Goal: Task Accomplishment & Management: Use online tool/utility

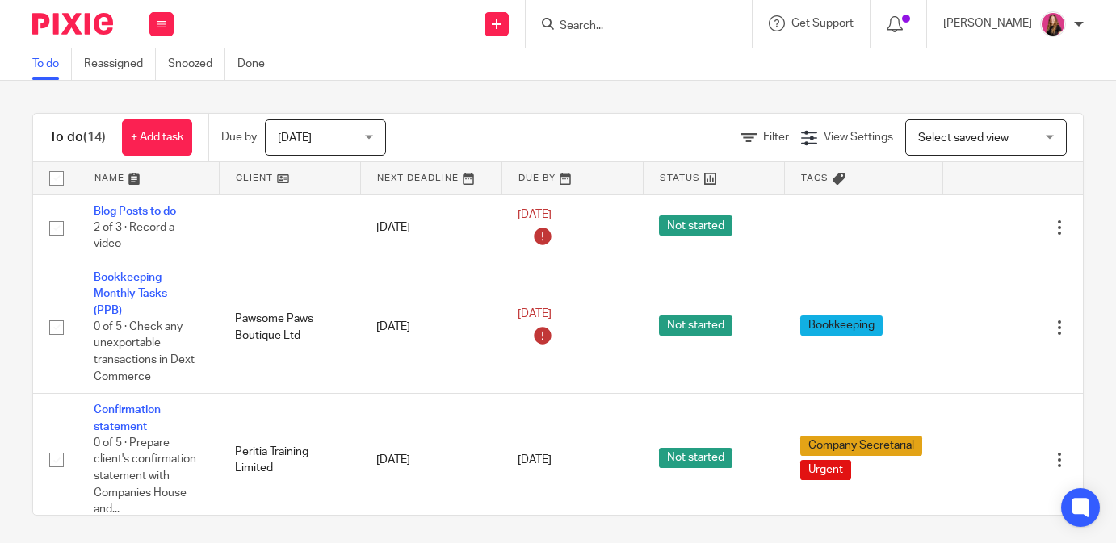
click at [626, 30] on input "Search" at bounding box center [630, 26] width 145 height 15
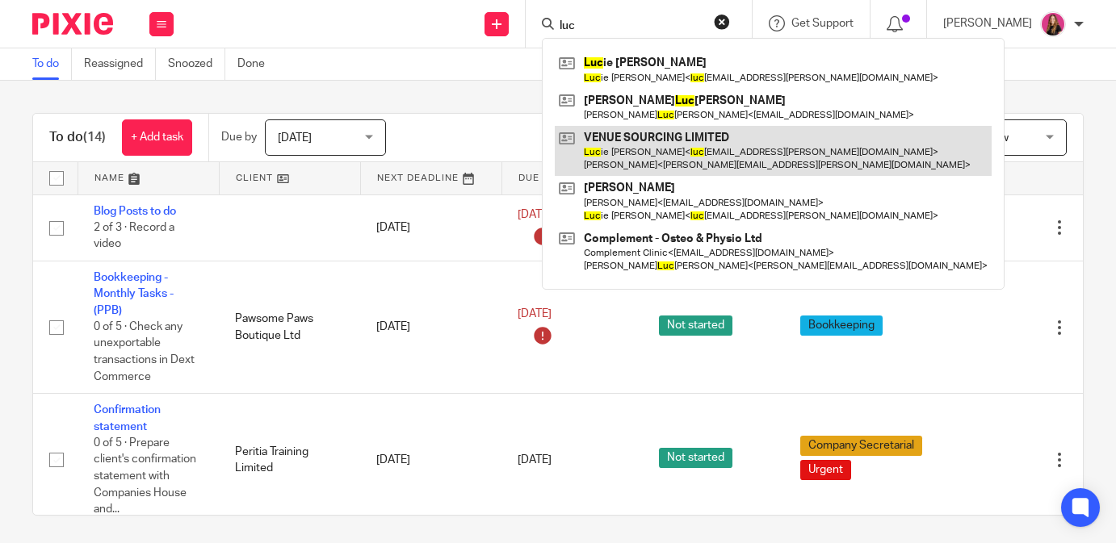
type input "luc"
click at [684, 141] on link at bounding box center [773, 151] width 437 height 50
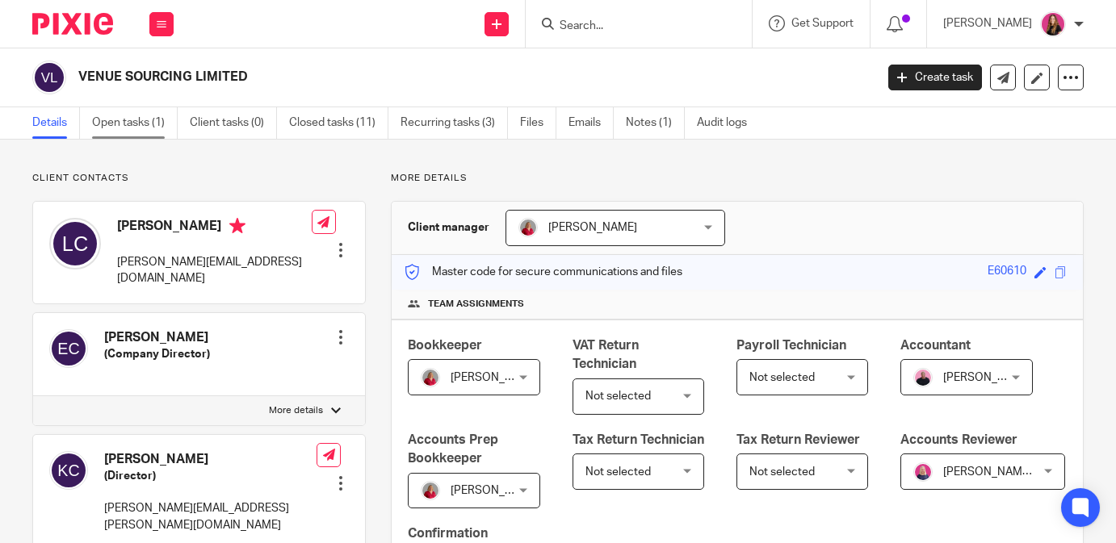
click at [131, 123] on link "Open tasks (1)" at bounding box center [135, 122] width 86 height 31
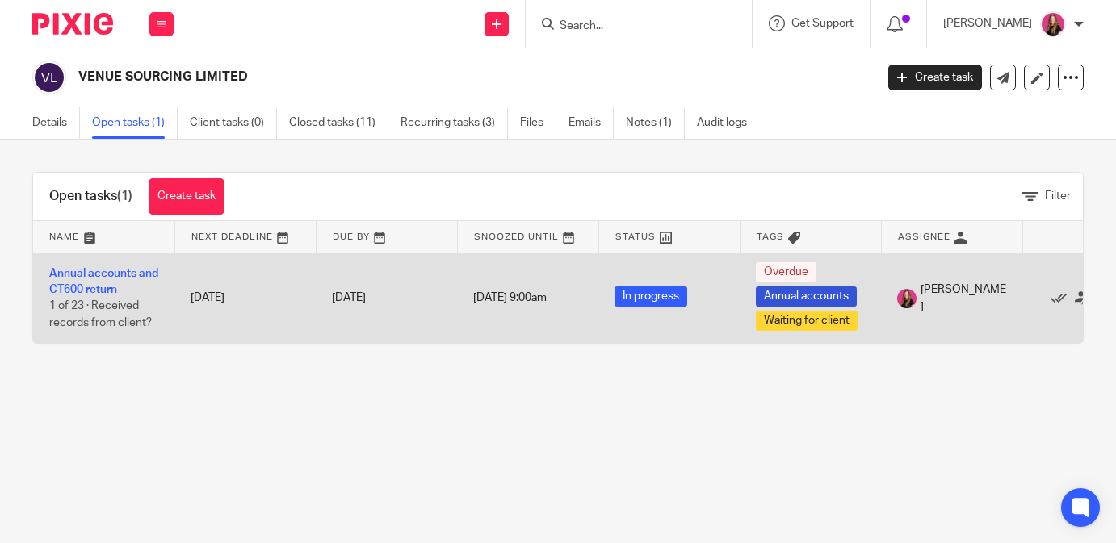
click at [132, 275] on link "Annual accounts and CT600 return" at bounding box center [103, 281] width 109 height 27
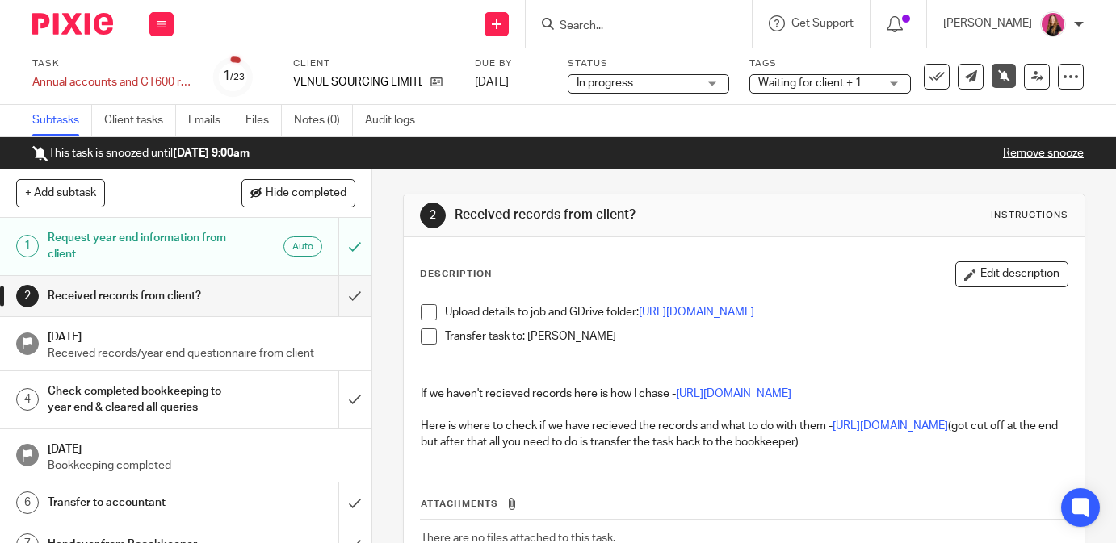
click at [589, 13] on div at bounding box center [639, 24] width 226 height 48
click at [581, 26] on input "Search" at bounding box center [630, 26] width 145 height 15
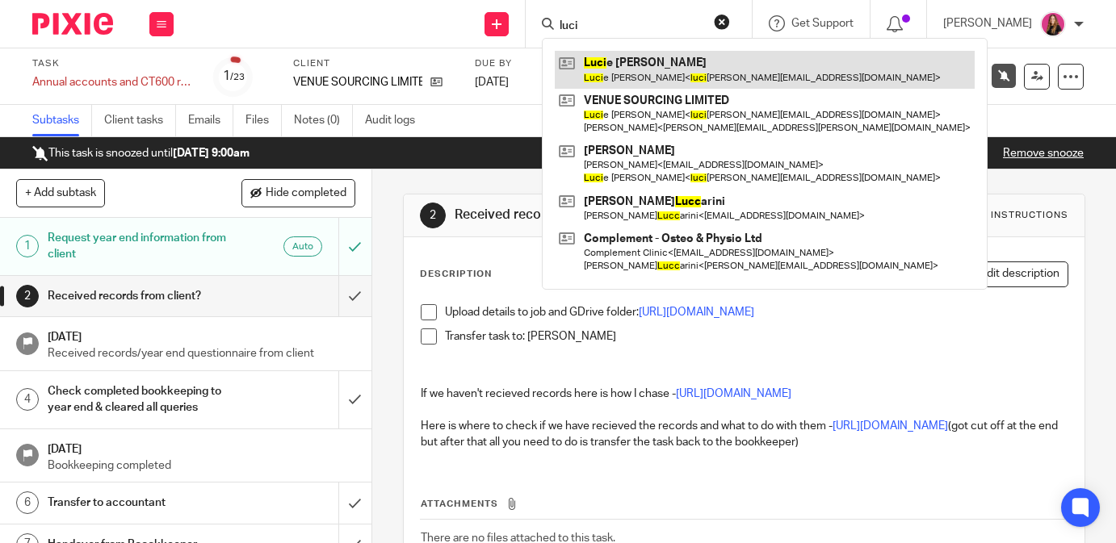
type input "luci"
click at [614, 62] on link at bounding box center [765, 69] width 420 height 37
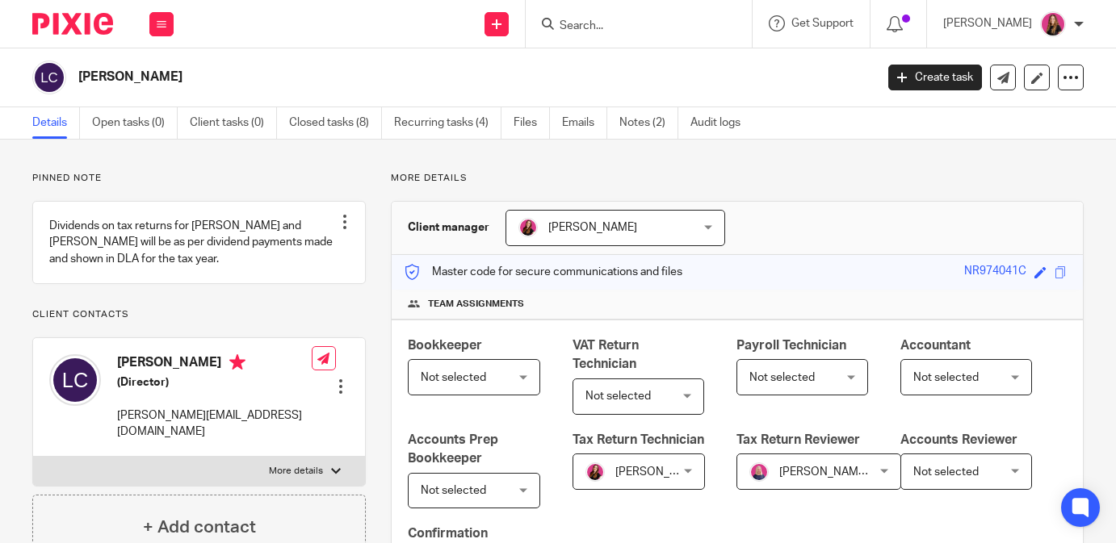
click at [640, 19] on input "Search" at bounding box center [630, 26] width 145 height 15
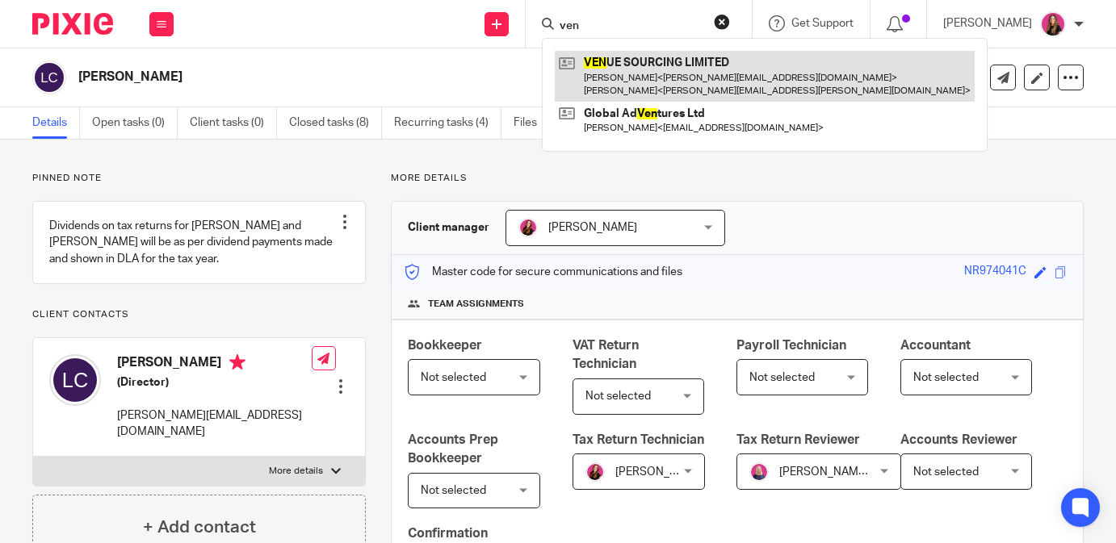
type input "ven"
click at [642, 59] on link at bounding box center [765, 76] width 420 height 50
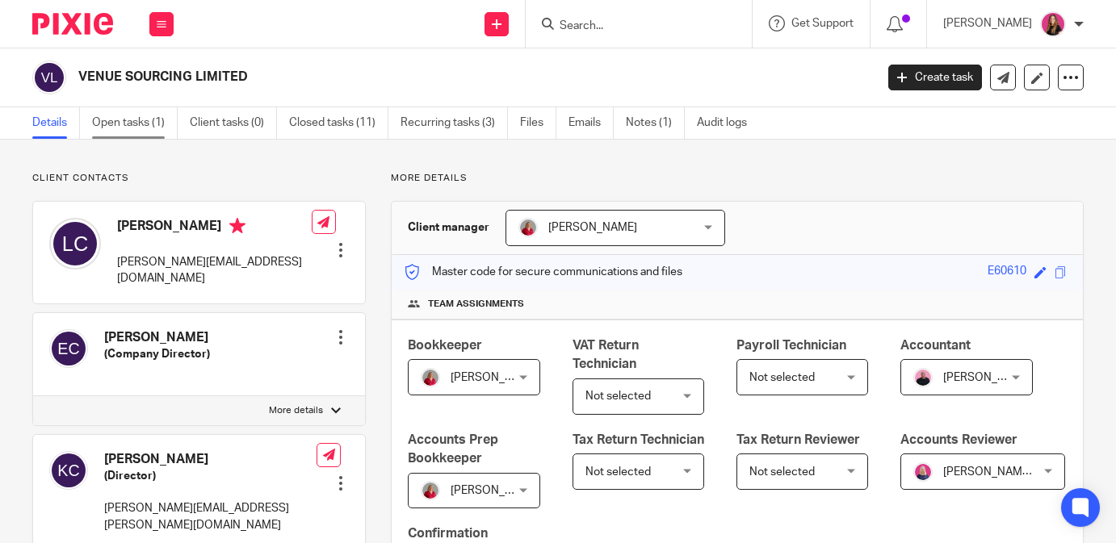
click at [161, 125] on link "Open tasks (1)" at bounding box center [135, 122] width 86 height 31
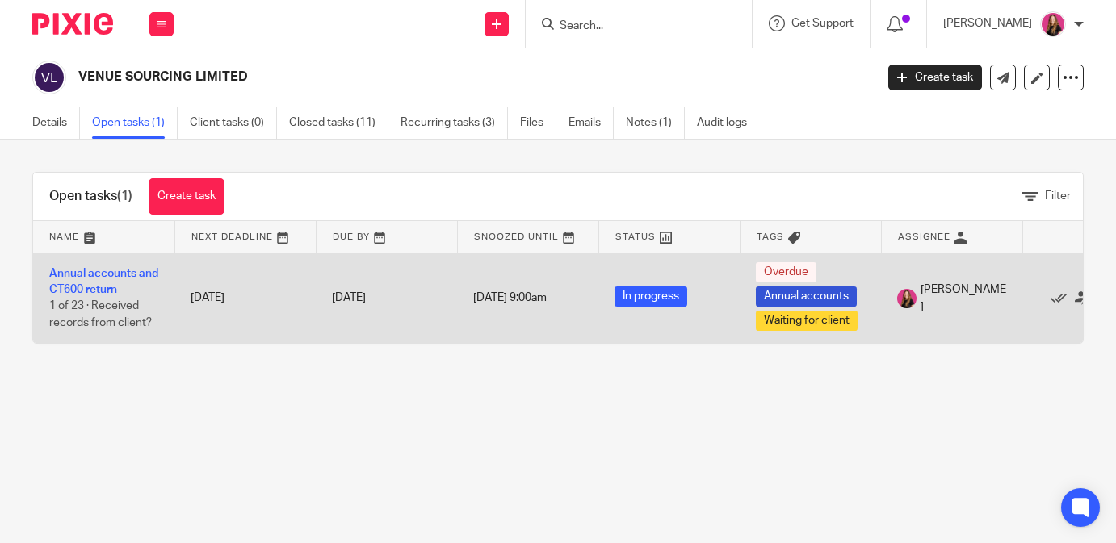
click at [128, 276] on link "Annual accounts and CT600 return" at bounding box center [103, 281] width 109 height 27
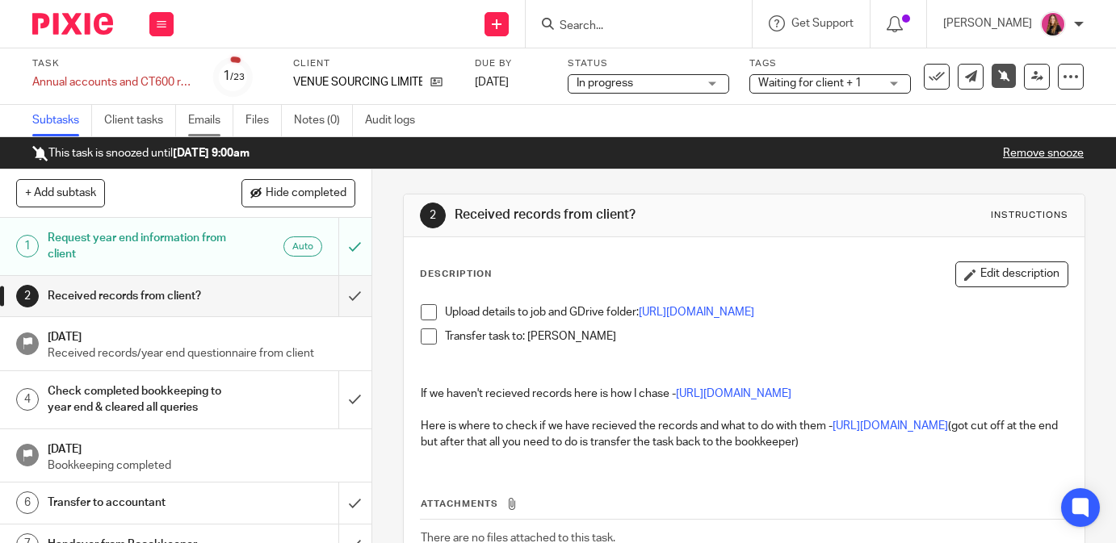
click at [207, 130] on link "Emails" at bounding box center [210, 120] width 45 height 31
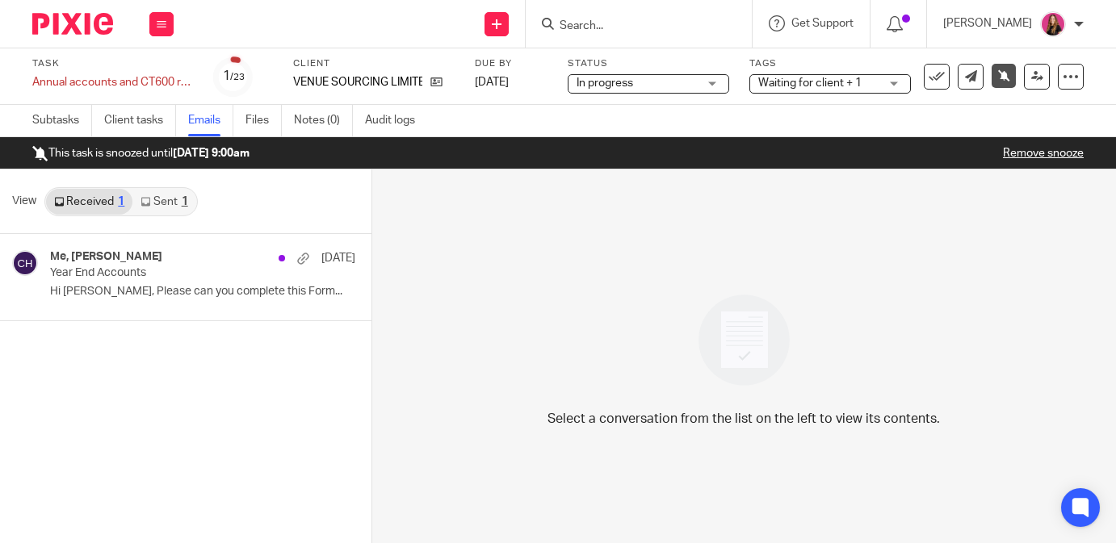
click at [148, 197] on icon at bounding box center [146, 202] width 10 height 10
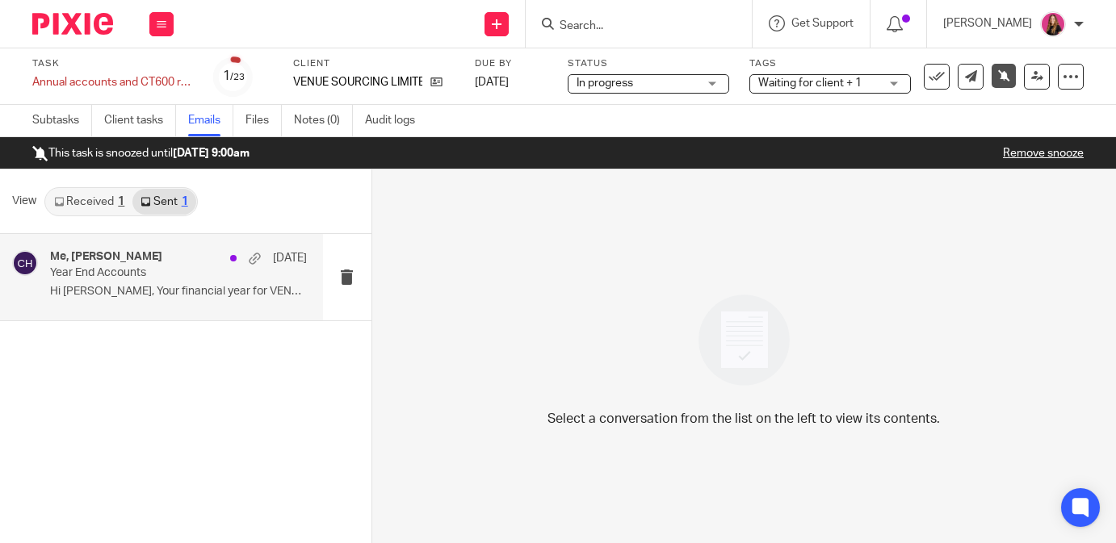
click at [162, 289] on p "Hi Lucie, Your financial year for VENUE..." at bounding box center [178, 292] width 257 height 14
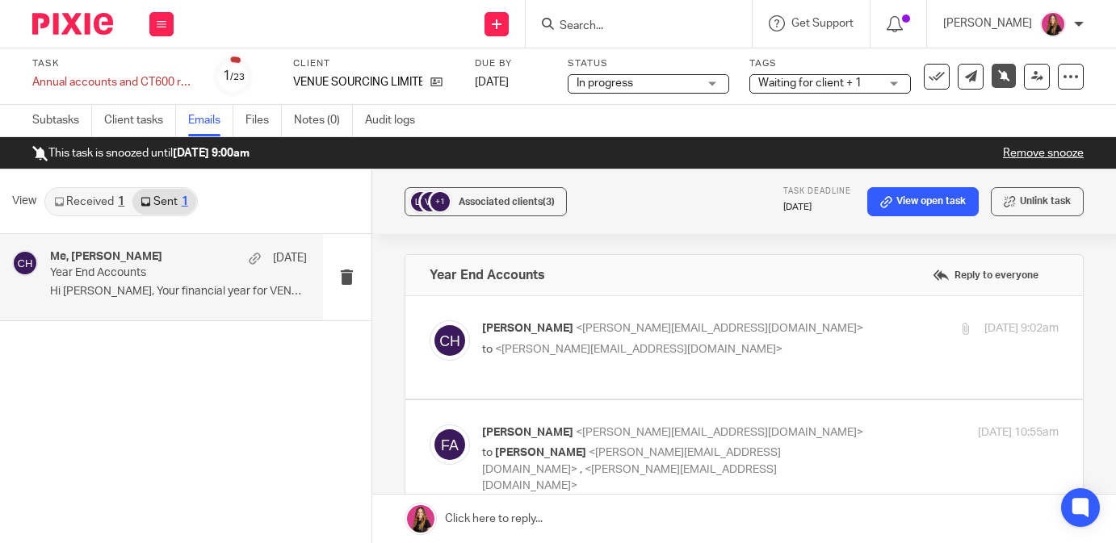
click at [635, 326] on span "<caroline@pinkpigfinancials.co.uk>" at bounding box center [719, 328] width 287 height 11
checkbox input "true"
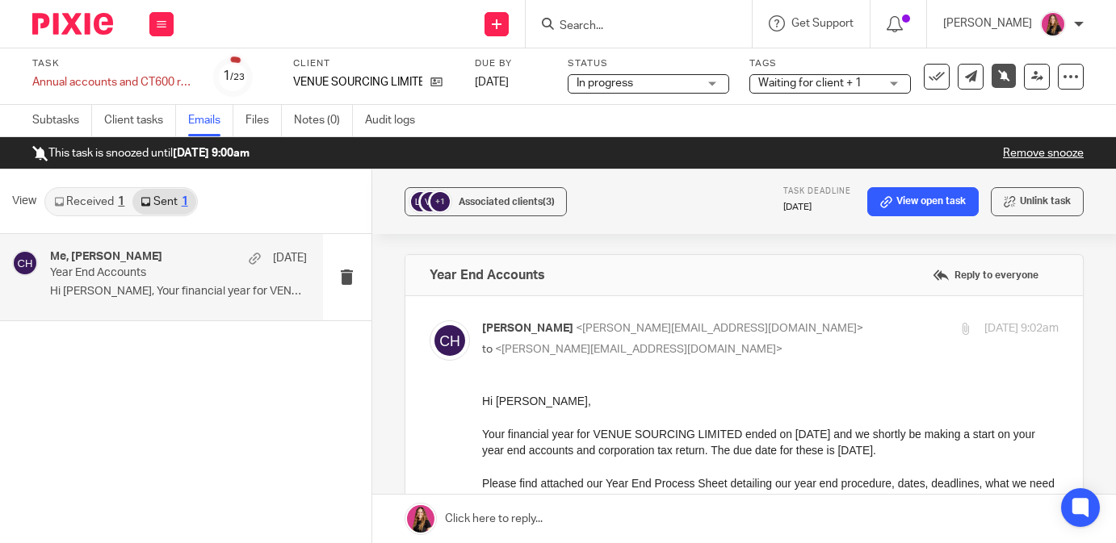
click at [111, 36] on div at bounding box center [66, 24] width 133 height 48
click at [99, 23] on img at bounding box center [72, 24] width 81 height 22
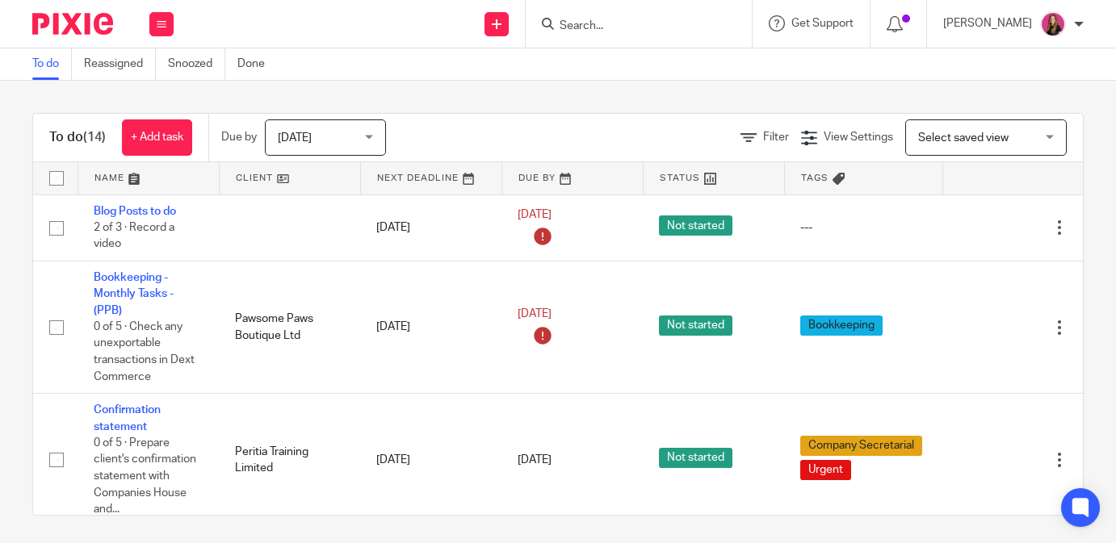
click at [312, 186] on link at bounding box center [290, 178] width 141 height 32
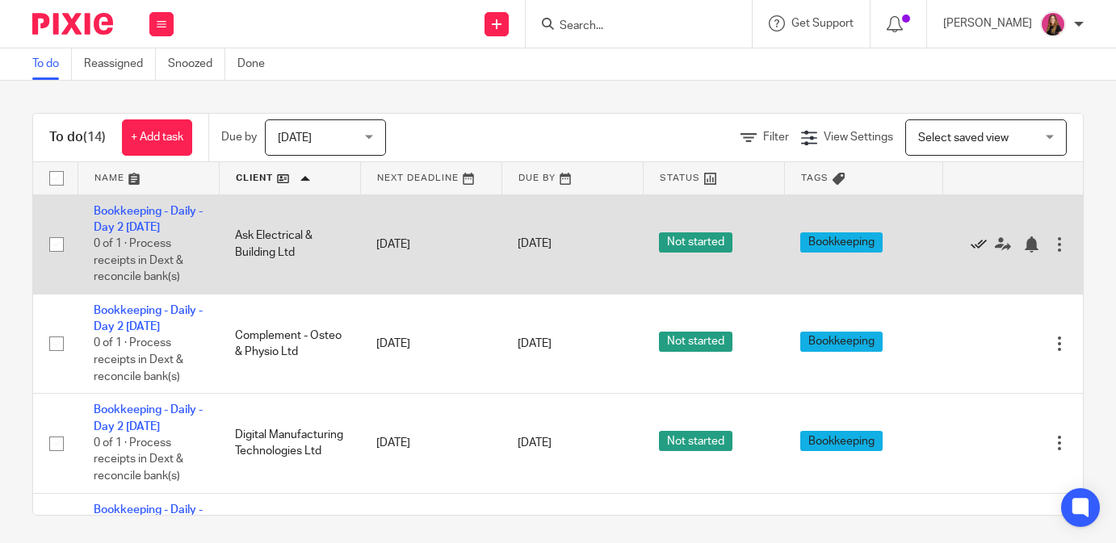
click at [980, 246] on icon at bounding box center [979, 245] width 16 height 16
click at [979, 250] on icon at bounding box center [979, 245] width 16 height 16
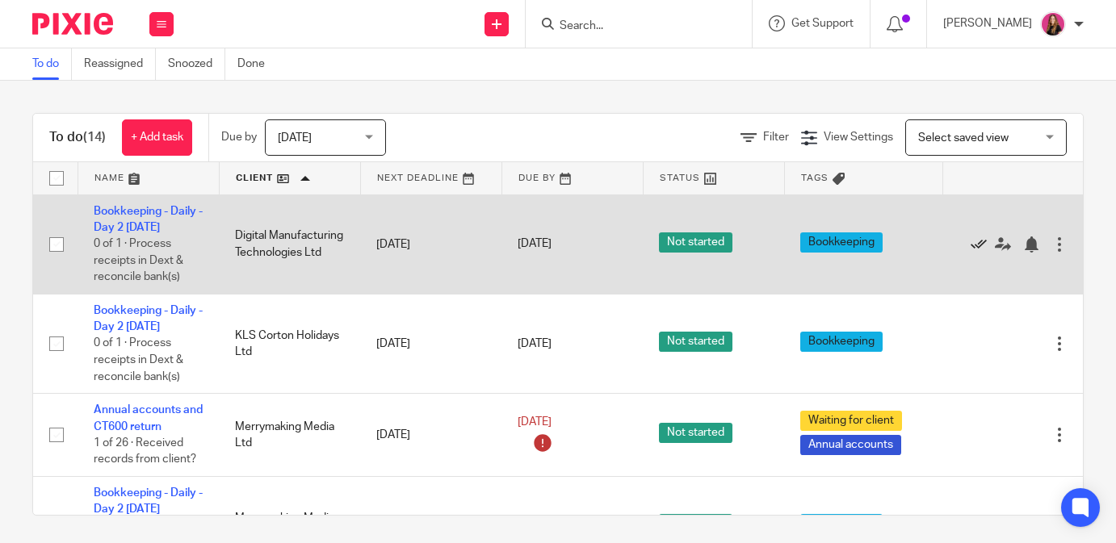
click at [980, 245] on icon at bounding box center [979, 245] width 16 height 16
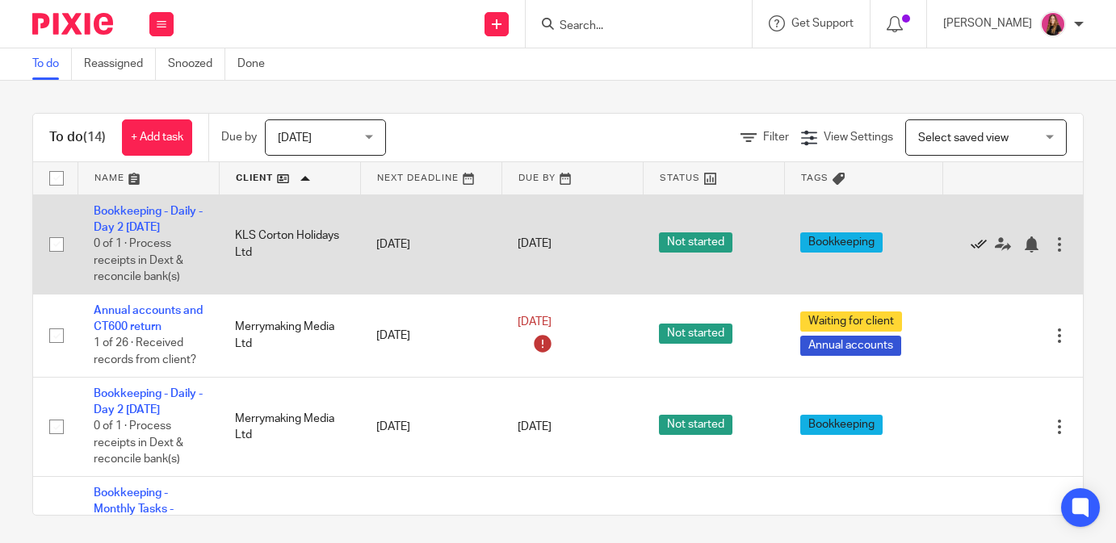
click at [978, 244] on icon at bounding box center [979, 245] width 16 height 16
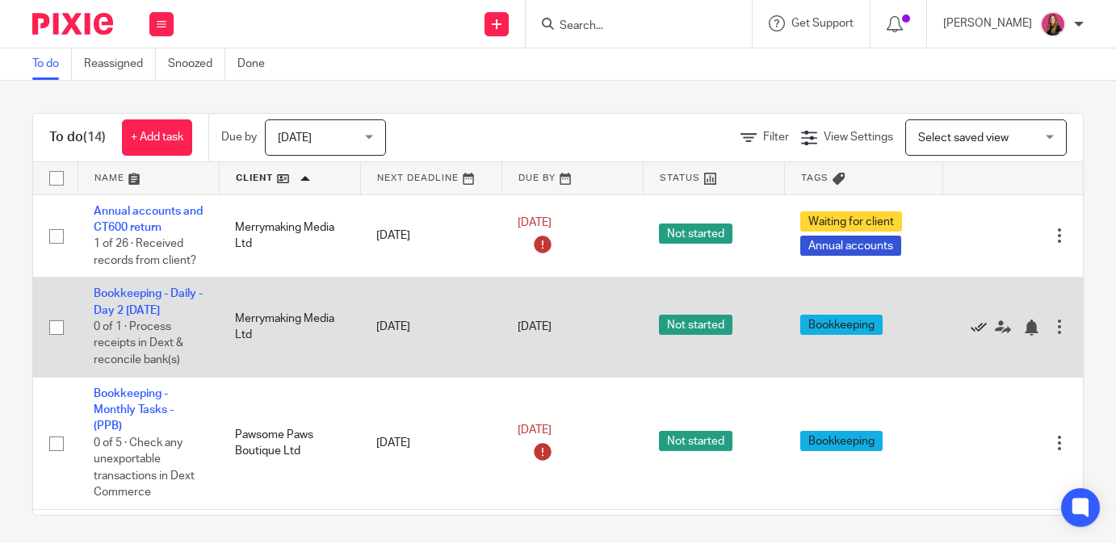
click at [978, 331] on icon at bounding box center [979, 328] width 16 height 16
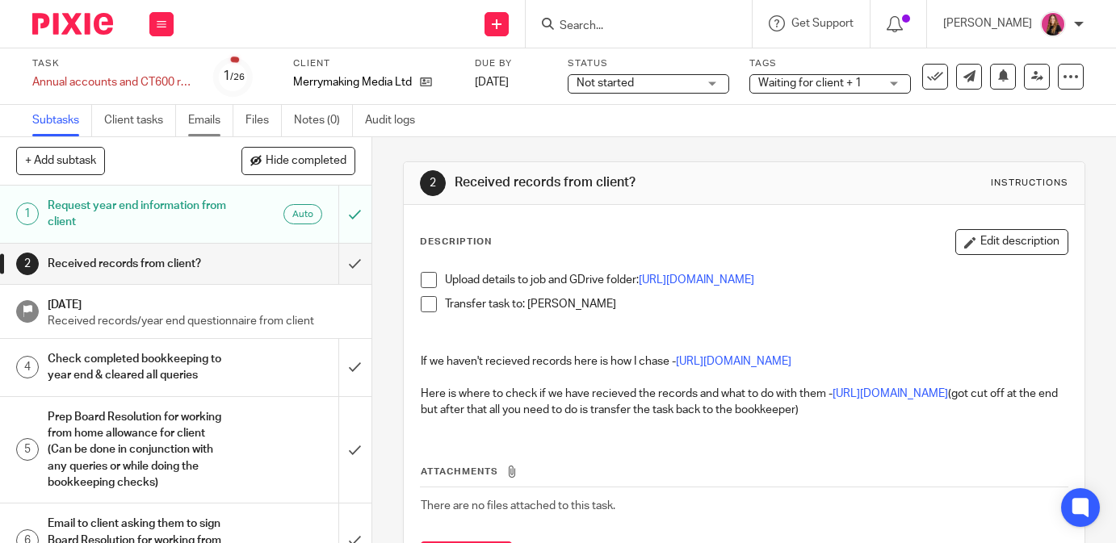
click at [198, 124] on link "Emails" at bounding box center [210, 120] width 45 height 31
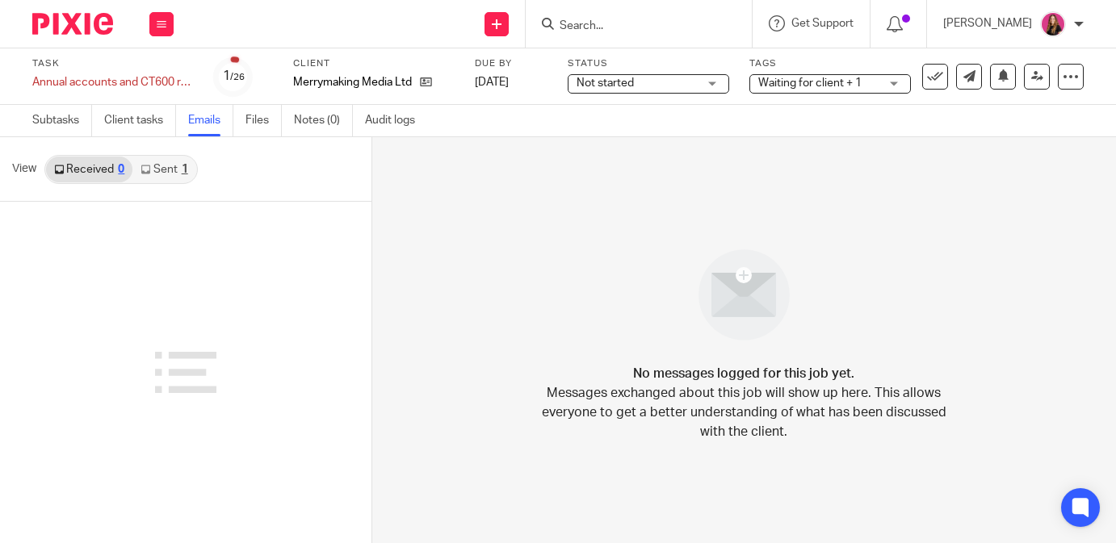
click at [157, 174] on link "Sent 1" at bounding box center [163, 170] width 63 height 26
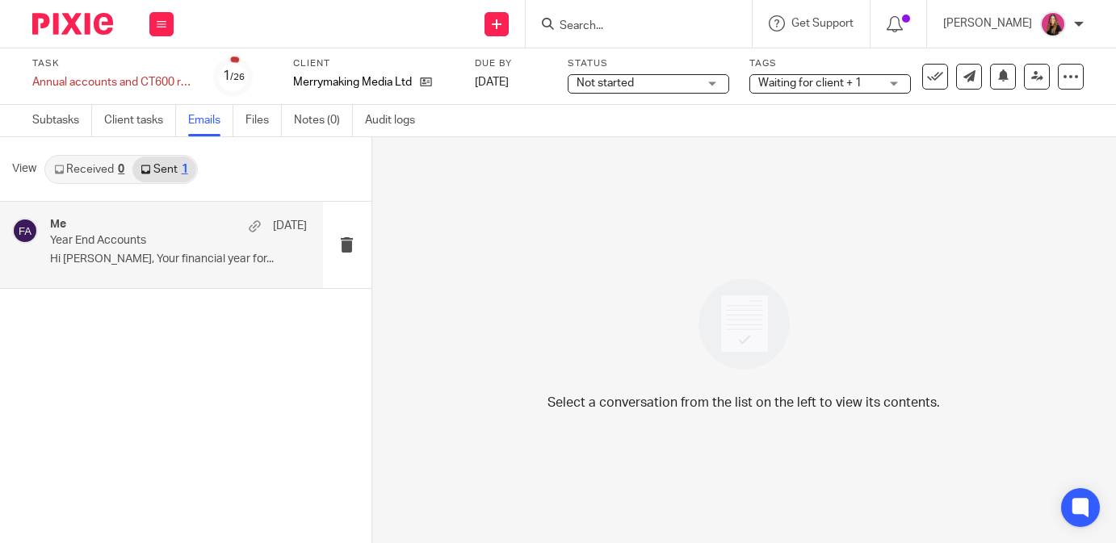
click at [166, 243] on p "Year End Accounts" at bounding box center [152, 241] width 205 height 14
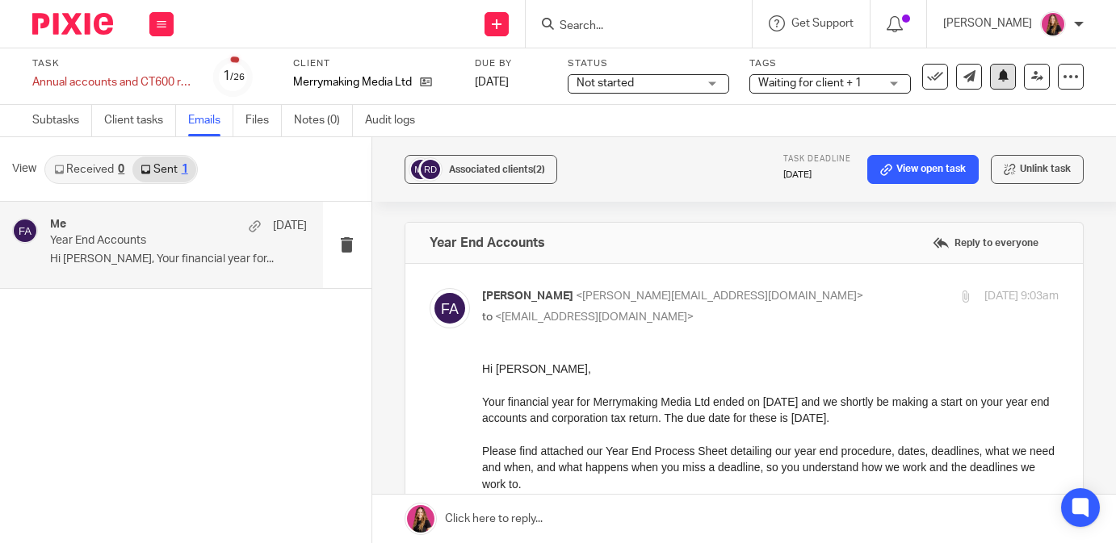
click at [1007, 80] on icon at bounding box center [1003, 75] width 12 height 12
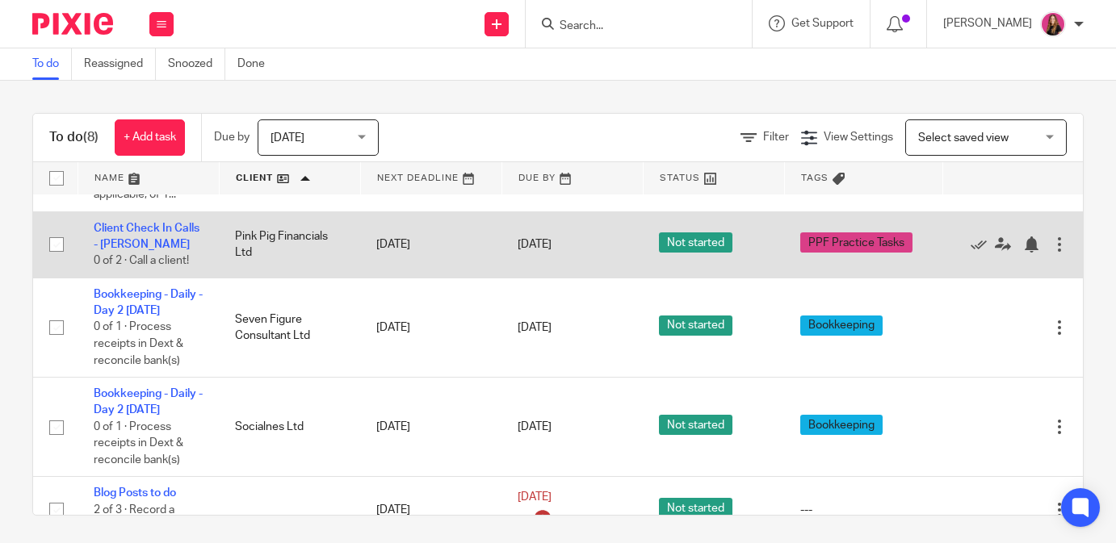
scroll to position [484, 0]
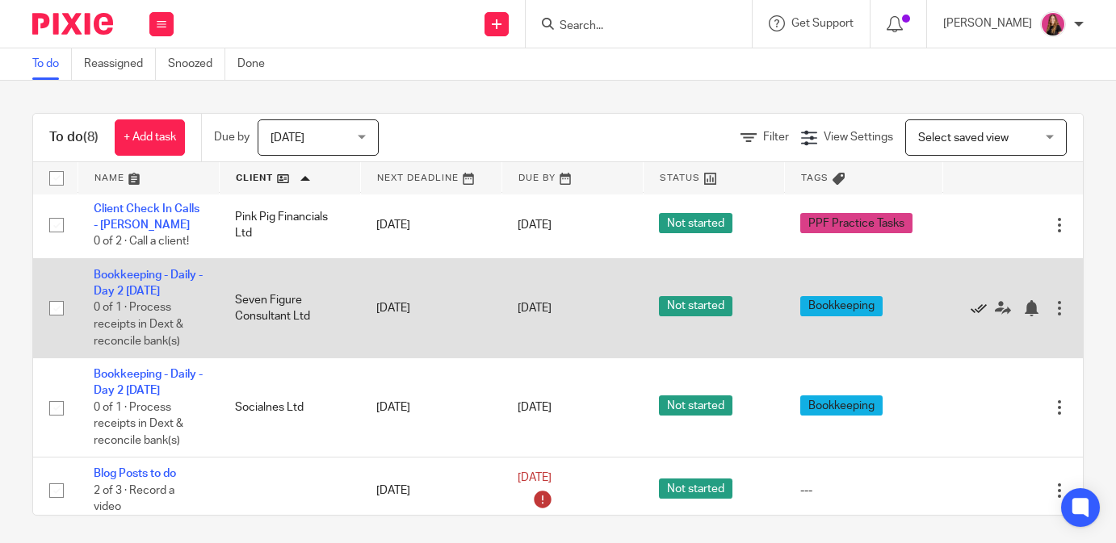
click at [980, 317] on icon at bounding box center [979, 308] width 16 height 16
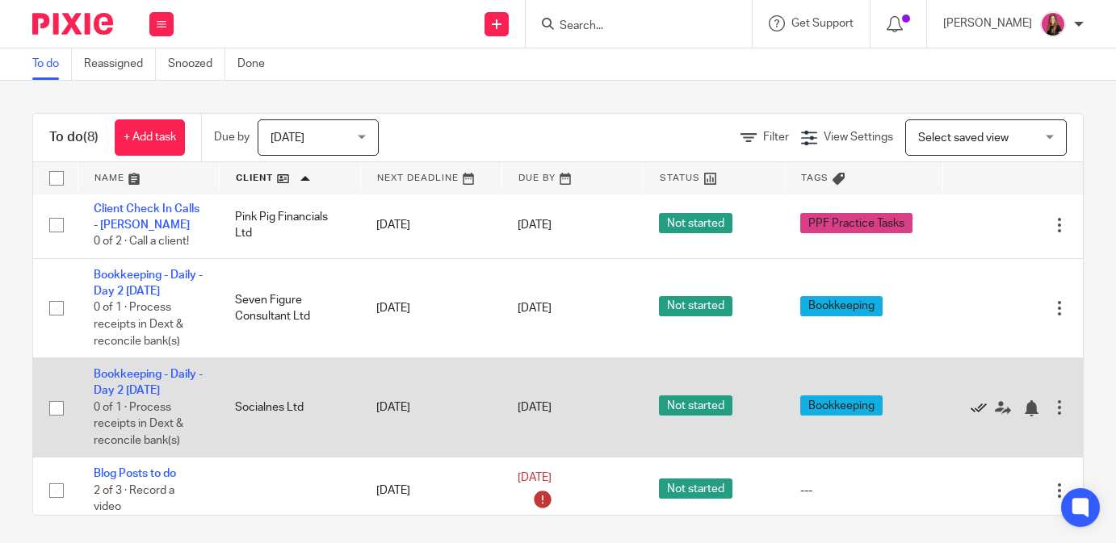
click at [979, 417] on icon at bounding box center [979, 409] width 16 height 16
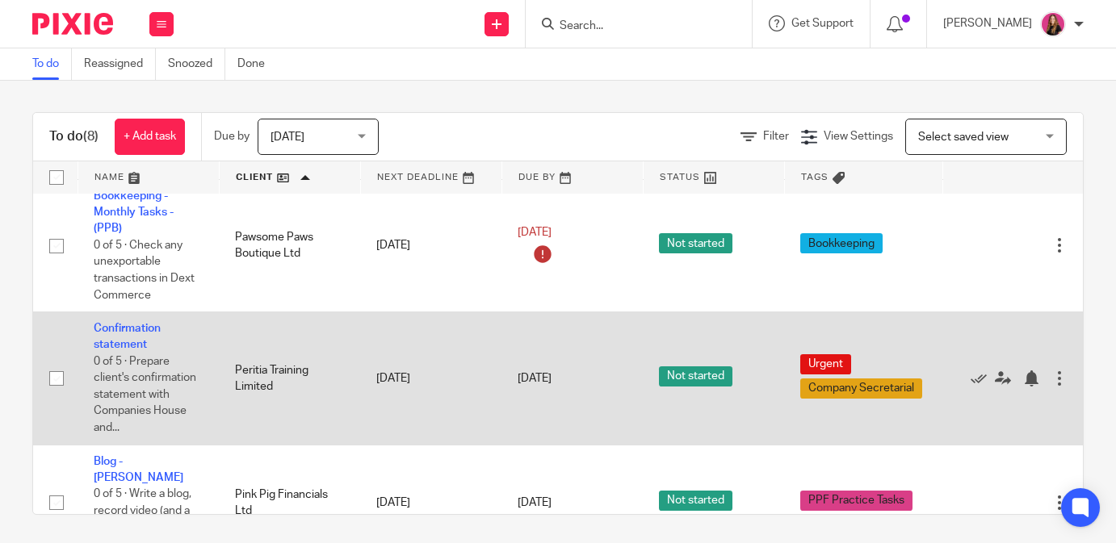
scroll to position [114, 2]
click at [975, 387] on icon at bounding box center [978, 379] width 16 height 16
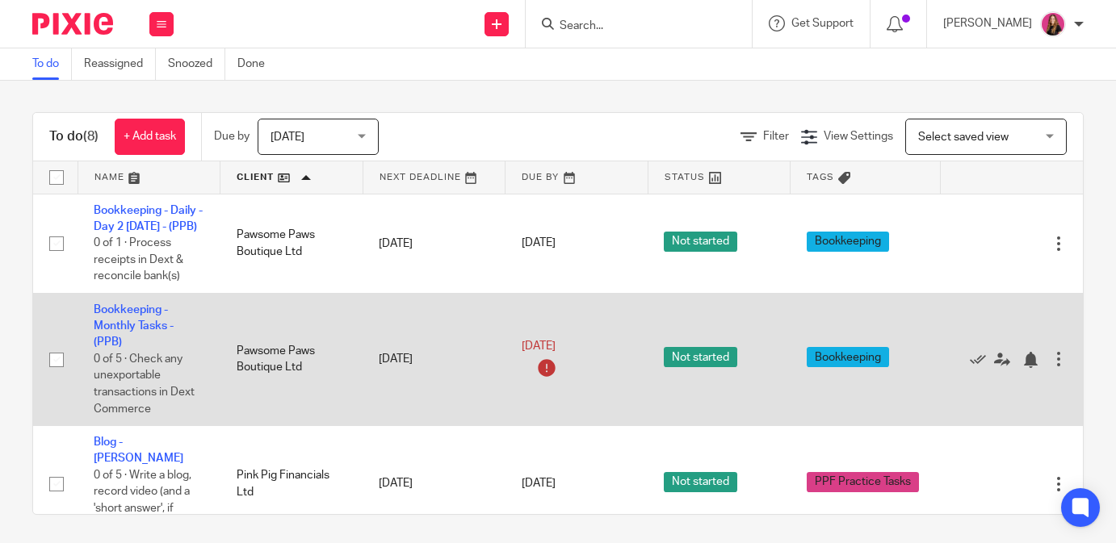
scroll to position [2, 0]
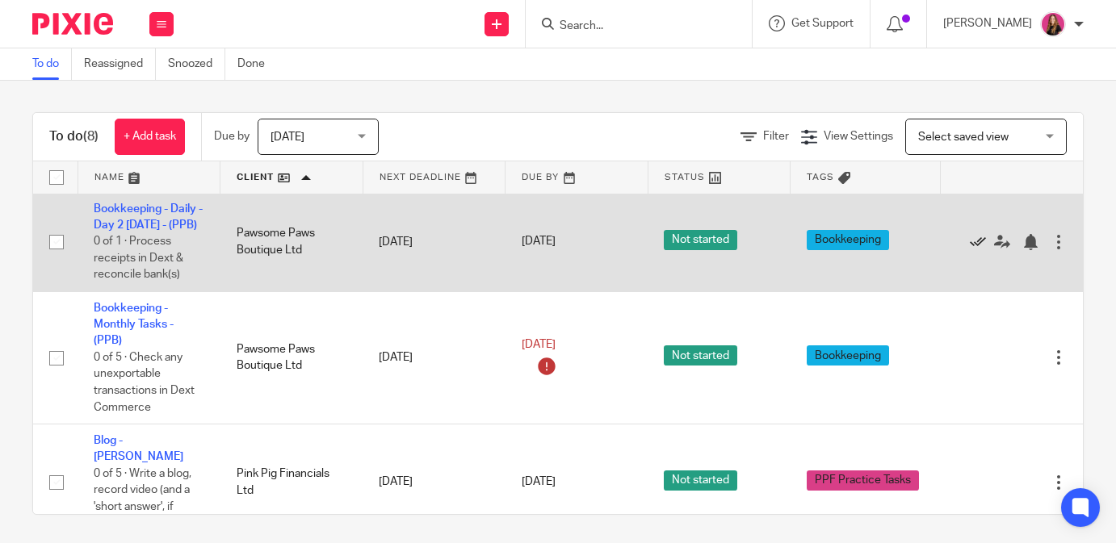
click at [973, 249] on icon at bounding box center [978, 242] width 16 height 16
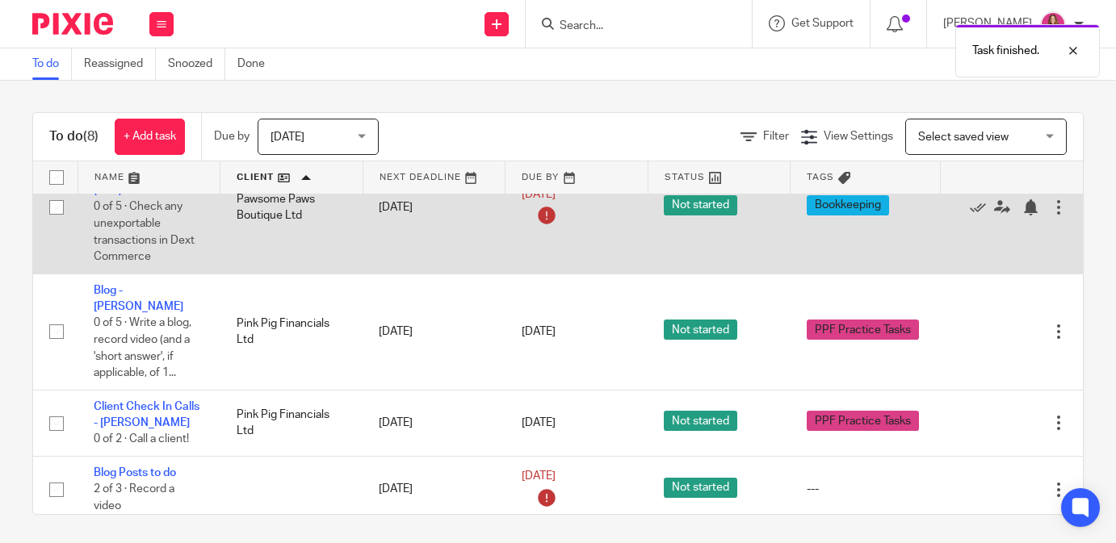
scroll to position [0, 0]
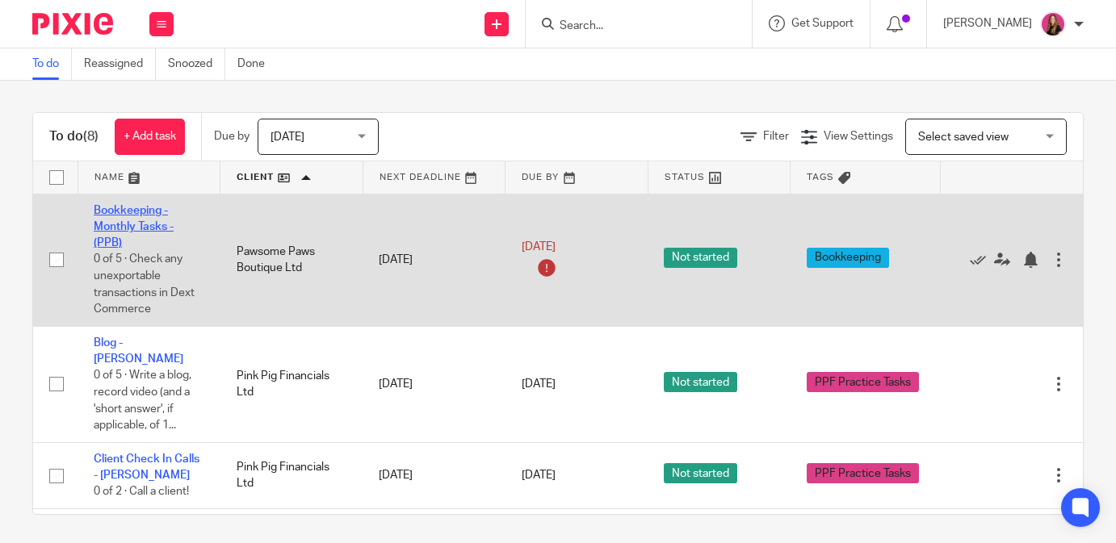
click at [137, 205] on link "Bookkeeping - Monthly Tasks - (PPB)" at bounding box center [134, 227] width 80 height 44
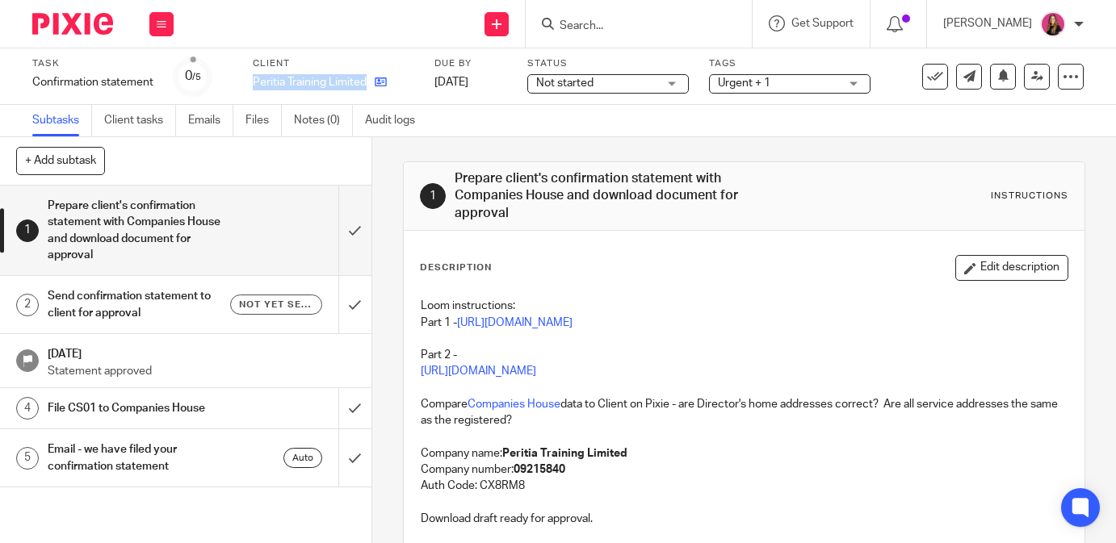
drag, startPoint x: 254, startPoint y: 82, endPoint x: 371, endPoint y: 82, distance: 117.1
click at [371, 82] on div "Peritia Training Limited" at bounding box center [334, 82] width 162 height 16
copy div "Peritia Training Limited"
click at [384, 49] on div "Task Confirmation statement Save Confirmation statement 0 /5 Client Peritia Tra…" at bounding box center [558, 76] width 1116 height 57
drag, startPoint x: 252, startPoint y: 82, endPoint x: 367, endPoint y: 88, distance: 114.8
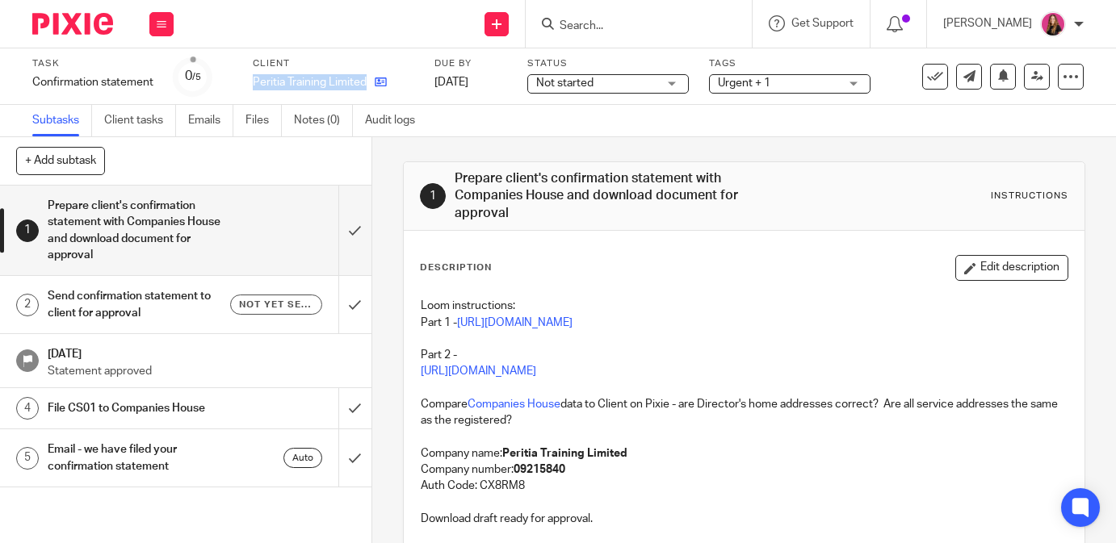
click at [367, 88] on div "Task Confirmation statement Save Confirmation statement 0 /5 Client Peritia Tra…" at bounding box center [470, 76] width 876 height 39
copy div "Peritia Training Limited"
click at [380, 81] on icon at bounding box center [381, 82] width 12 height 12
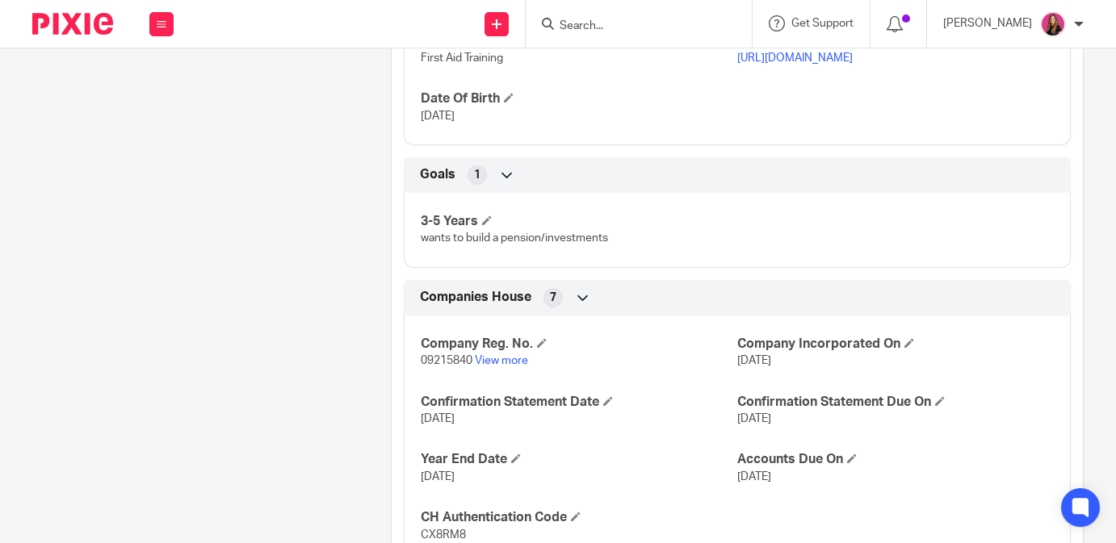
scroll to position [549, 0]
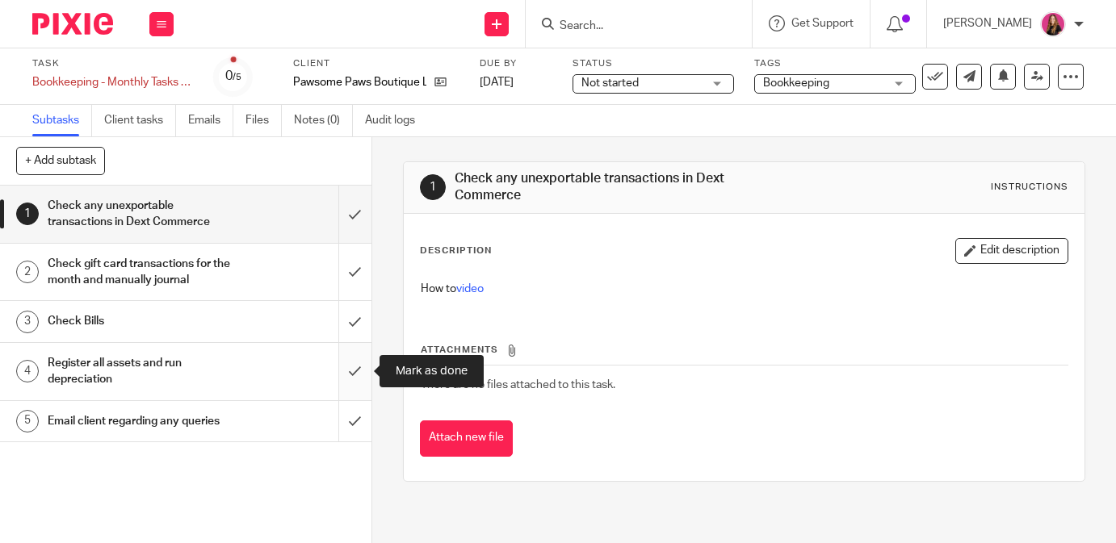
click at [362, 358] on input "submit" at bounding box center [185, 371] width 371 height 57
